Goal: Task Accomplishment & Management: Use online tool/utility

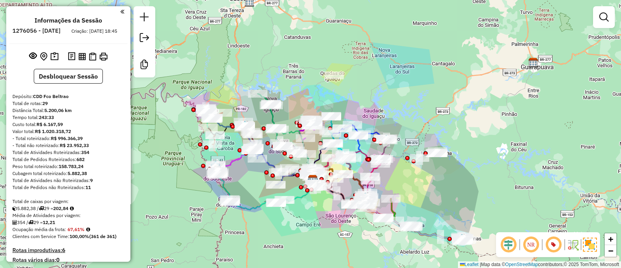
click at [493, 118] on div "Janela de atendimento Grade de atendimento Capacidade Transportadoras Veículos …" at bounding box center [310, 134] width 621 height 268
click at [399, 82] on div "Janela de atendimento Grade de atendimento Capacidade Transportadoras Veículos …" at bounding box center [310, 134] width 621 height 268
drag, startPoint x: 316, startPoint y: 85, endPoint x: 305, endPoint y: 63, distance: 24.7
click at [305, 63] on div "Janela de atendimento Grade de atendimento Capacidade Transportadoras Veículos …" at bounding box center [310, 134] width 621 height 268
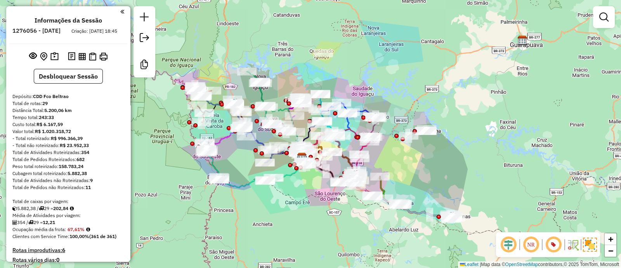
scroll to position [97, 0]
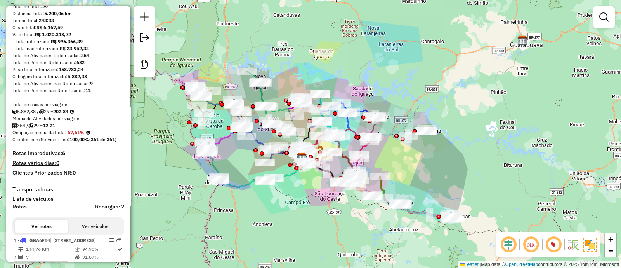
click at [89, 135] on em at bounding box center [88, 132] width 4 height 5
click at [90, 135] on em at bounding box center [88, 132] width 4 height 5
click at [67, 114] on strong "202,84" at bounding box center [60, 111] width 15 height 6
copy strong "202,84"
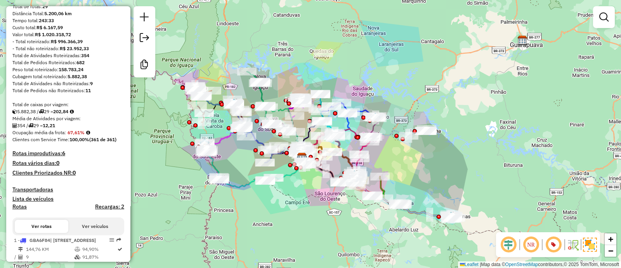
click at [81, 129] on div "354 / 29 = 12,21" at bounding box center [68, 125] width 112 height 7
click at [78, 135] on strong "67,61%" at bounding box center [76, 132] width 17 height 6
copy strong "67,61"
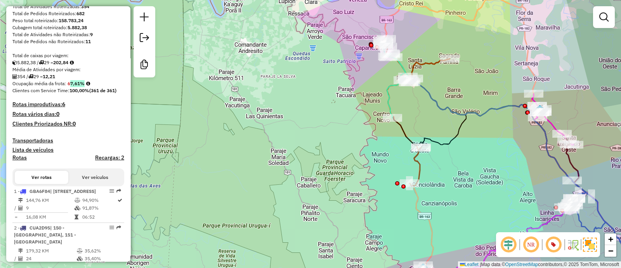
scroll to position [0, 0]
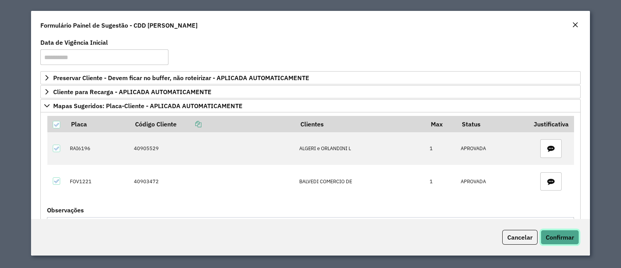
click at [561, 235] on span "Confirmar" at bounding box center [560, 237] width 28 height 8
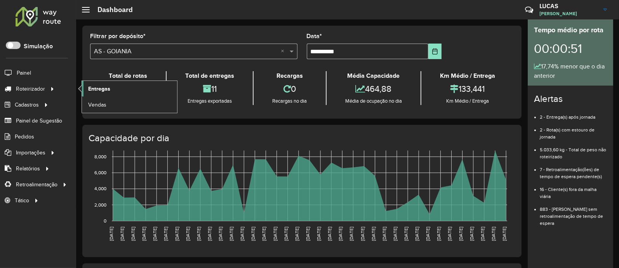
click at [100, 91] on span "Entregas" at bounding box center [99, 89] width 22 height 8
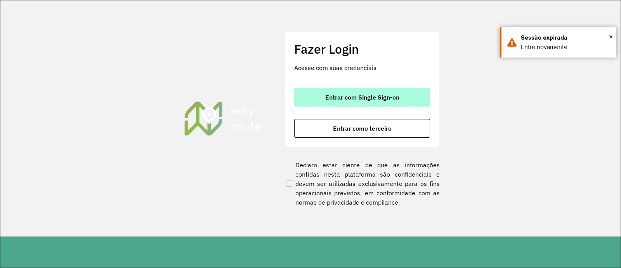
click at [332, 98] on span "Entrar com Single Sign-on" at bounding box center [362, 97] width 74 height 6
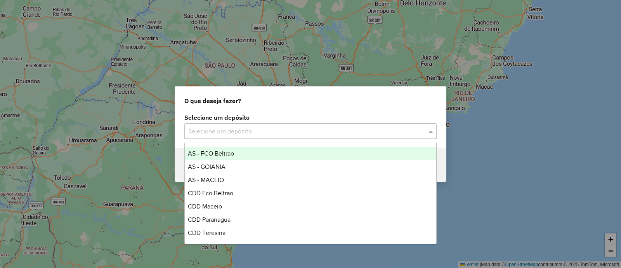
click at [233, 127] on input "text" at bounding box center [302, 131] width 229 height 9
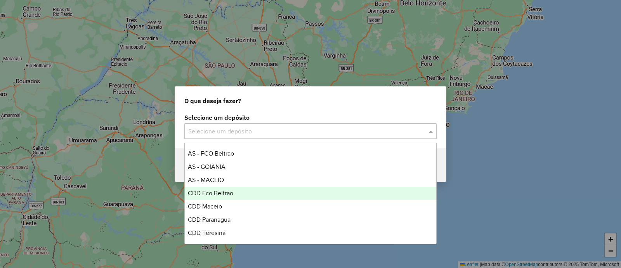
click at [224, 194] on span "CDD Fco Beltrao" at bounding box center [210, 192] width 45 height 7
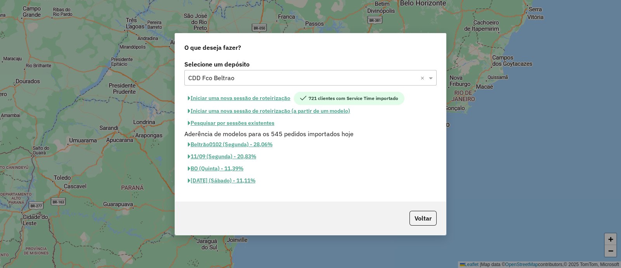
click at [251, 101] on button "Iniciar uma nova sessão de roteirização" at bounding box center [238, 98] width 109 height 13
select select "*"
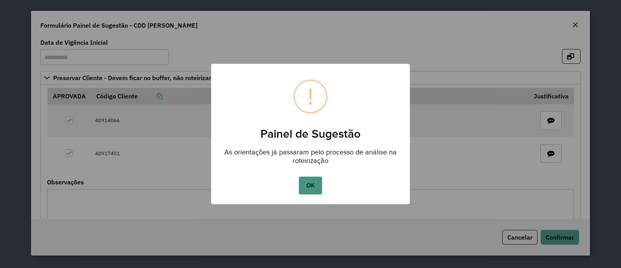
click at [315, 189] on button "OK" at bounding box center [310, 185] width 23 height 18
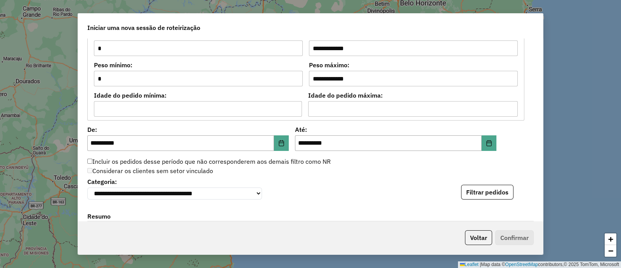
scroll to position [776, 0]
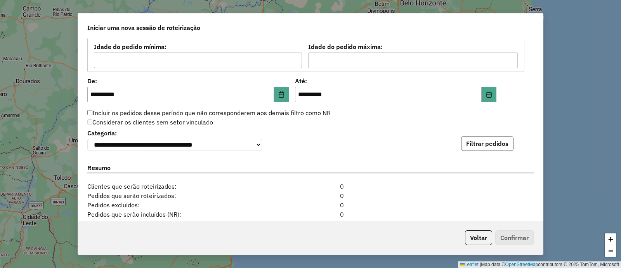
click at [487, 138] on button "Filtrar pedidos" at bounding box center [487, 143] width 52 height 15
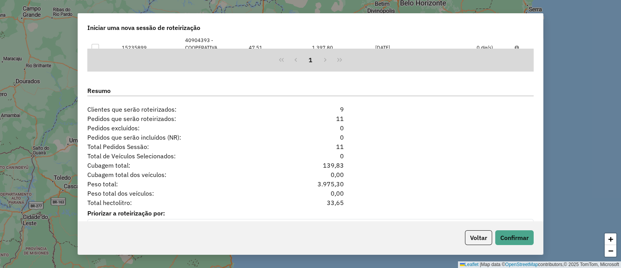
scroll to position [1019, 0]
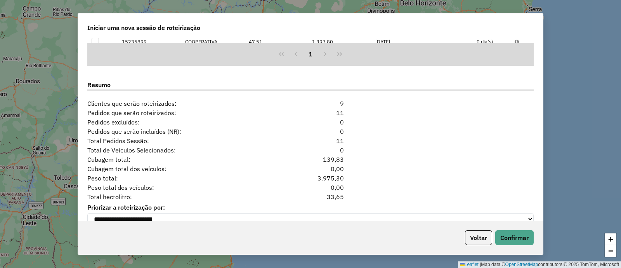
click at [344, 195] on div "33,65" at bounding box center [311, 196] width 76 height 9
click at [338, 196] on div "33,65" at bounding box center [311, 196] width 76 height 9
copy div "33,65"
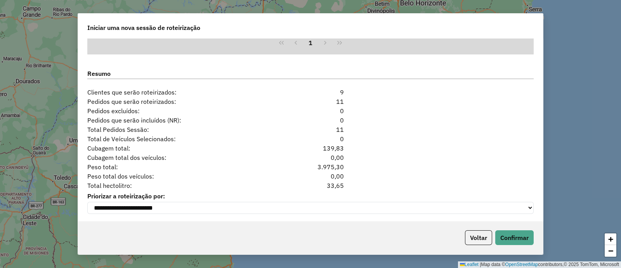
scroll to position [1034, 0]
